Goal: Task Accomplishment & Management: Manage account settings

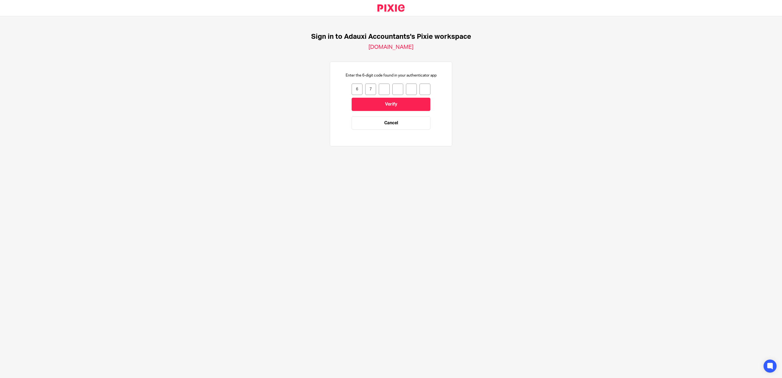
type input "0"
type input "5"
type input "0"
type input "8"
click at [374, 100] on input "Verify" at bounding box center [390, 104] width 79 height 13
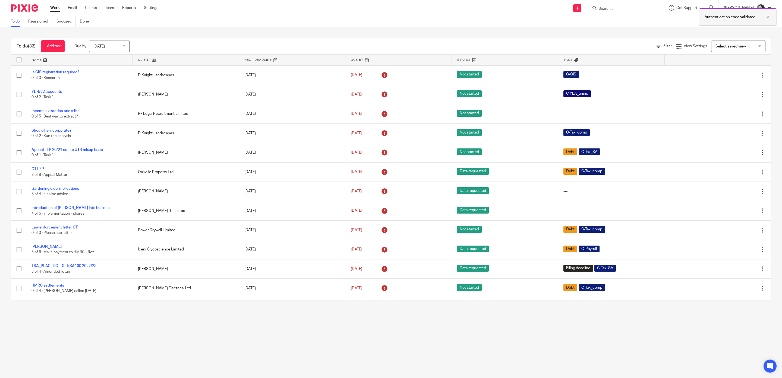
click at [766, 19] on div at bounding box center [763, 17] width 15 height 7
